Goal: Task Accomplishment & Management: Use online tool/utility

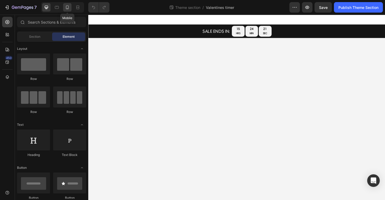
click at [67, 6] on icon at bounding box center [67, 7] width 5 height 5
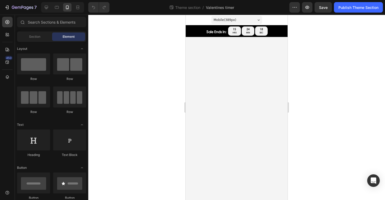
click at [51, 7] on div at bounding box center [62, 7] width 43 height 10
click at [48, 7] on icon at bounding box center [46, 7] width 3 height 3
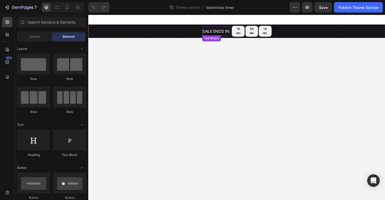
click at [232, 30] on p "SALE ENDS IN:" at bounding box center [223, 32] width 29 height 8
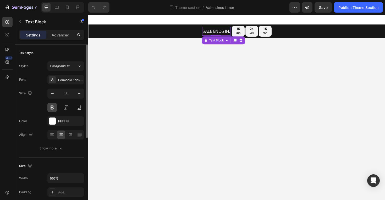
click at [52, 109] on button at bounding box center [51, 107] width 9 height 9
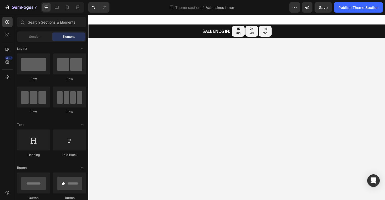
click at [120, 94] on body "SALE ENDS IN: Text Block sale ends in: Text Block 15 HRS 24 MIN 14 SEC Countdow…" at bounding box center [245, 113] width 314 height 196
click at [326, 6] on span "Save" at bounding box center [323, 7] width 9 height 4
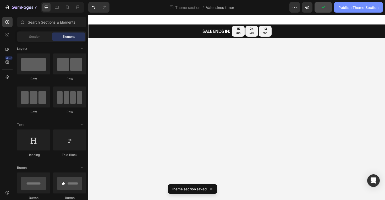
click at [337, 6] on button "Publish Theme Section" at bounding box center [358, 7] width 49 height 10
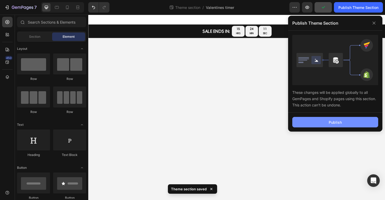
drag, startPoint x: 320, startPoint y: 110, endPoint x: 311, endPoint y: 121, distance: 14.7
click at [320, 110] on div "These changes will be applied globally to all GemPages and Shopify pages using …" at bounding box center [335, 72] width 94 height 82
drag, startPoint x: 309, startPoint y: 123, endPoint x: 291, endPoint y: 122, distance: 18.6
click at [309, 123] on button "Publish" at bounding box center [335, 122] width 86 height 10
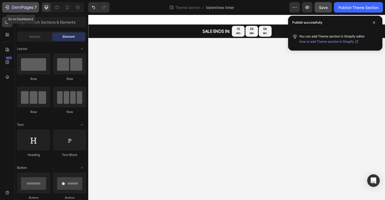
click at [5, 7] on icon "button" at bounding box center [6, 7] width 5 height 5
